Goal: Transaction & Acquisition: Purchase product/service

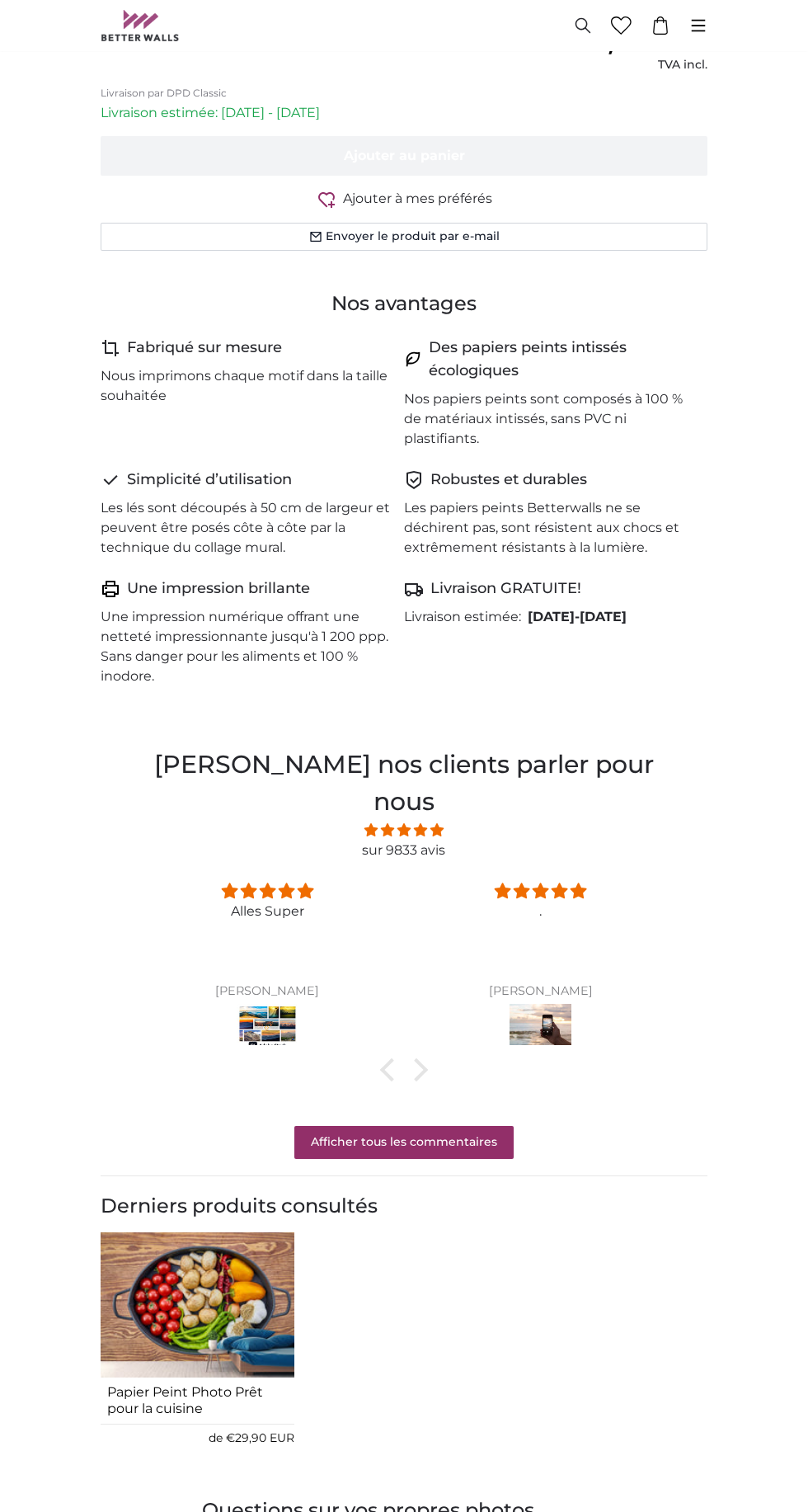
scroll to position [1069, 0]
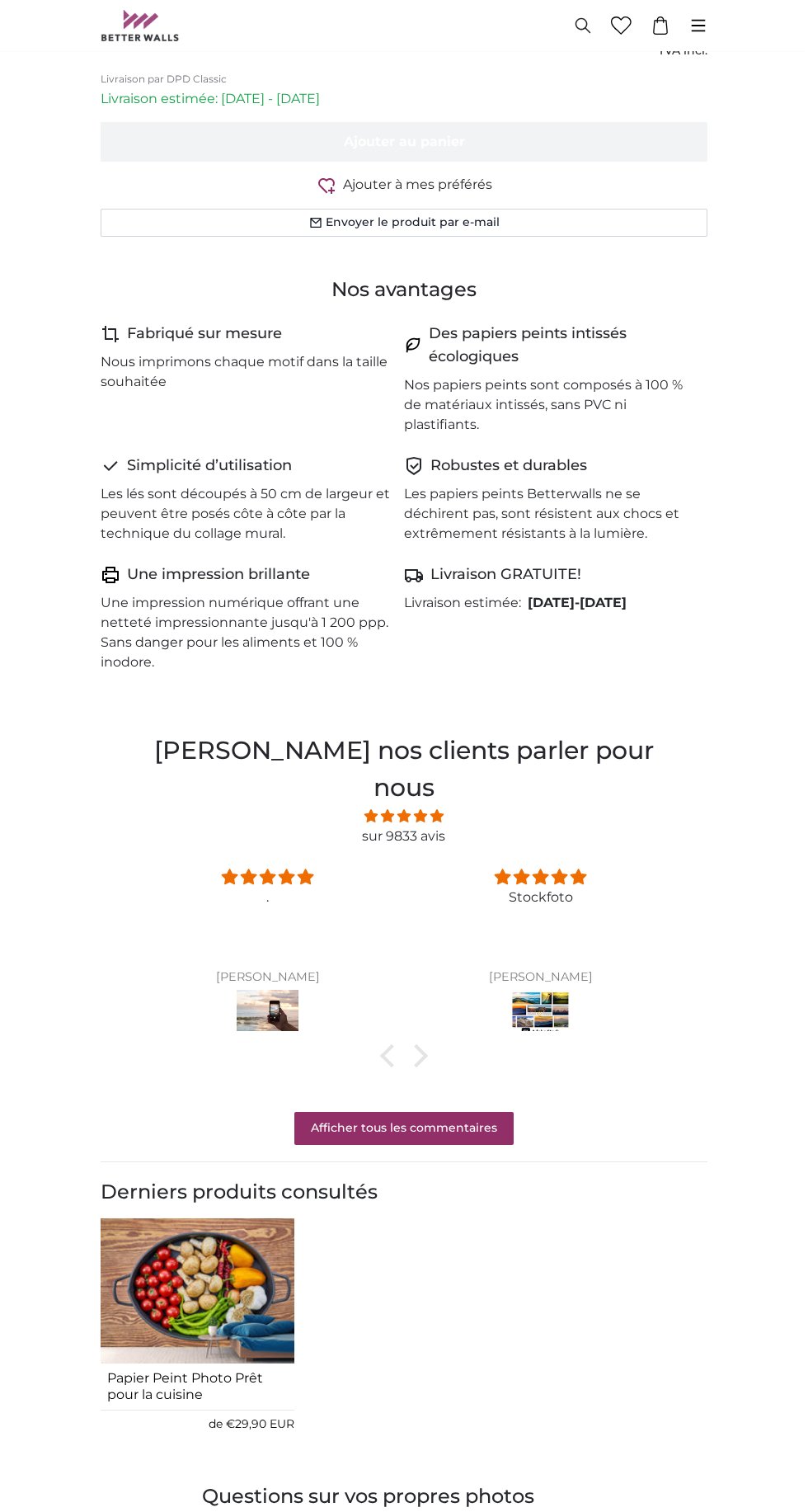
click at [269, 990] on img at bounding box center [267, 1013] width 62 height 46
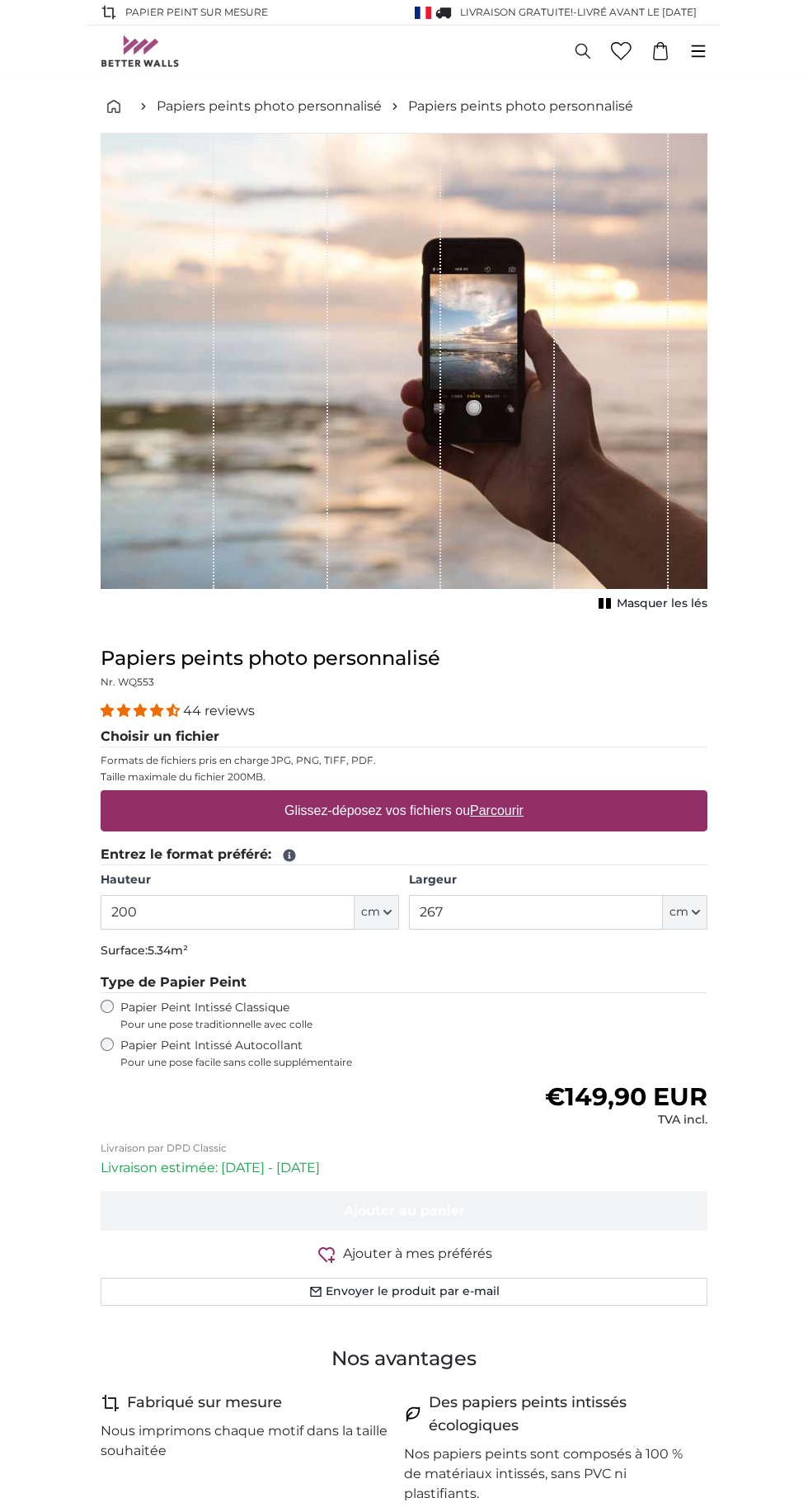
scroll to position [12, 0]
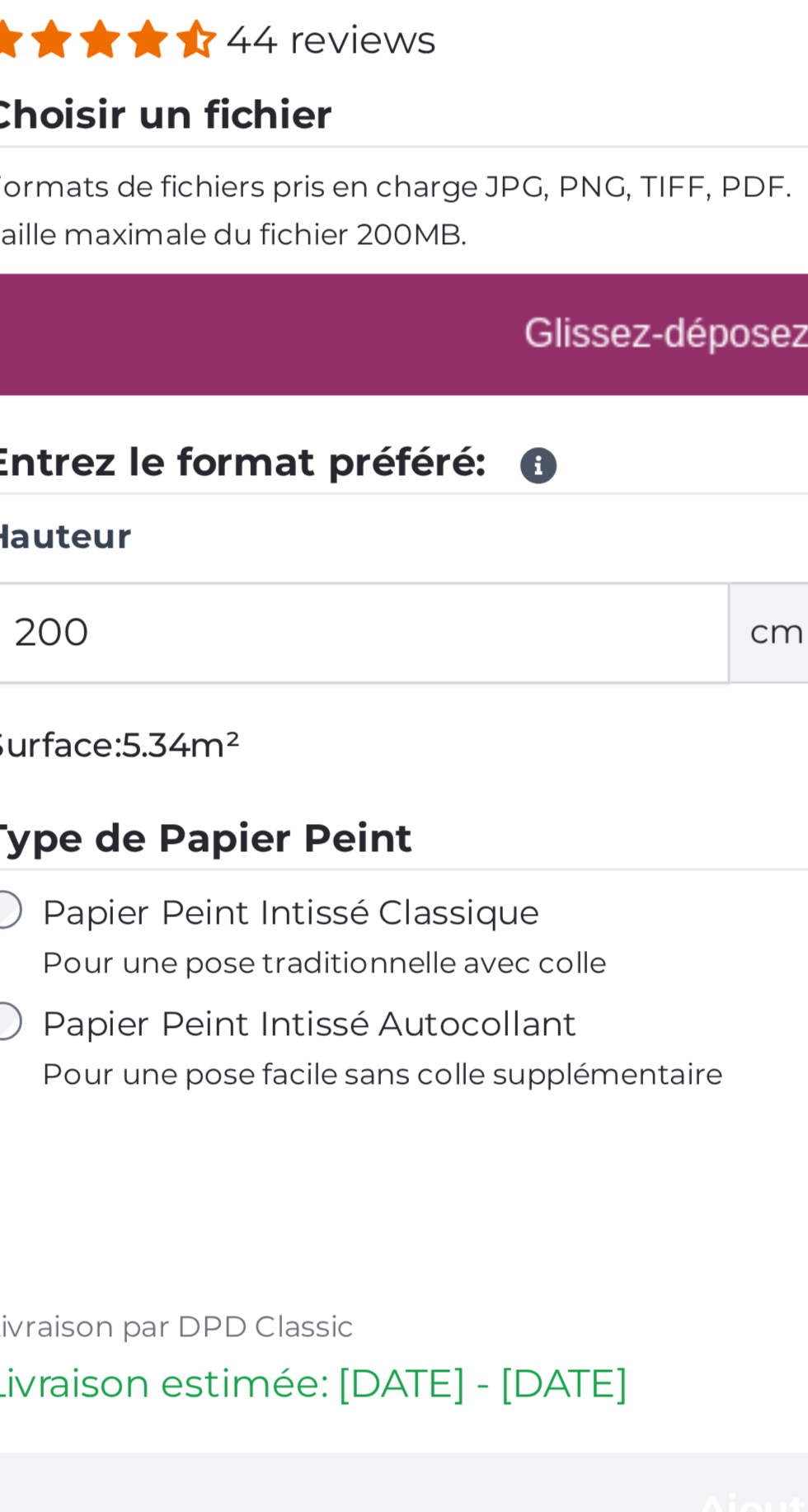
click at [264, 1049] on span "Pour une pose facile sans colle supplémentaire" at bounding box center [328, 1050] width 414 height 13
click at [261, 1048] on span "Pour une pose facile sans colle supplémentaire" at bounding box center [328, 1050] width 414 height 13
